Goal: Use online tool/utility

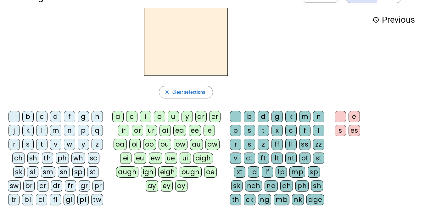
scroll to position [20, 0]
click at [40, 130] on div "l" at bounding box center [41, 130] width 11 height 11
click at [117, 114] on div "a" at bounding box center [117, 116] width 11 height 11
click at [292, 131] on div "c" at bounding box center [290, 130] width 11 height 11
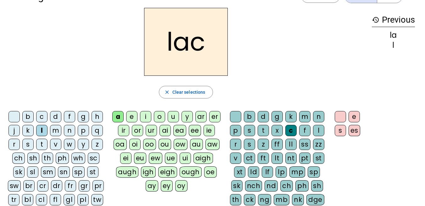
click at [41, 141] on div "t" at bounding box center [41, 144] width 11 height 11
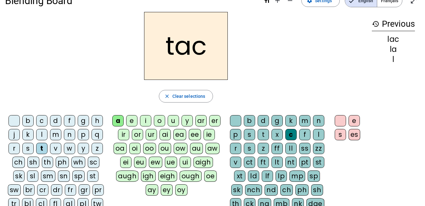
scroll to position [17, 0]
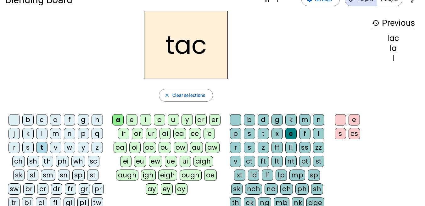
click at [201, 57] on h2 "tac" at bounding box center [186, 45] width 84 height 68
click at [232, 120] on div at bounding box center [235, 119] width 11 height 11
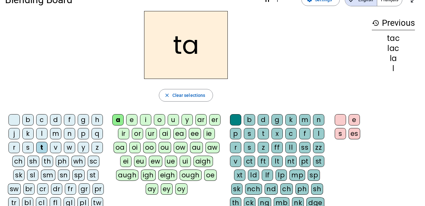
click at [129, 119] on div "e" at bounding box center [131, 119] width 11 height 11
click at [171, 122] on div "u" at bounding box center [173, 119] width 11 height 11
click at [260, 121] on div "d" at bounding box center [262, 119] width 11 height 11
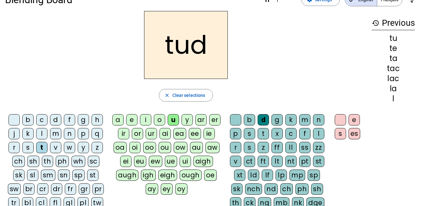
click at [235, 119] on div at bounding box center [235, 119] width 11 height 11
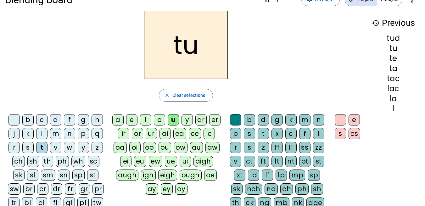
click at [54, 122] on div "d" at bounding box center [55, 119] width 11 height 11
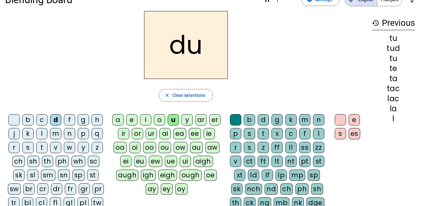
click at [292, 134] on div "c" at bounding box center [290, 133] width 11 height 11
